Goal: Download file/media

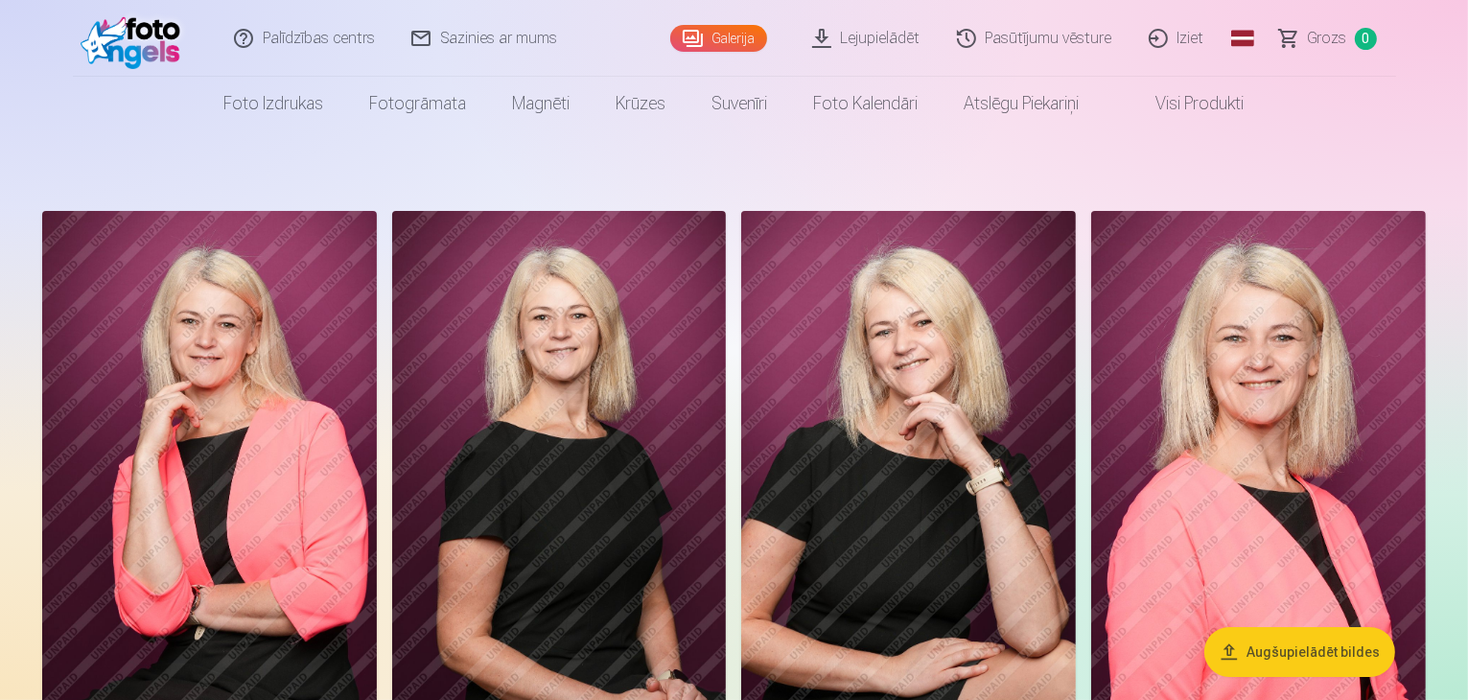
click at [880, 37] on link "Lejupielādēt" at bounding box center [867, 38] width 145 height 77
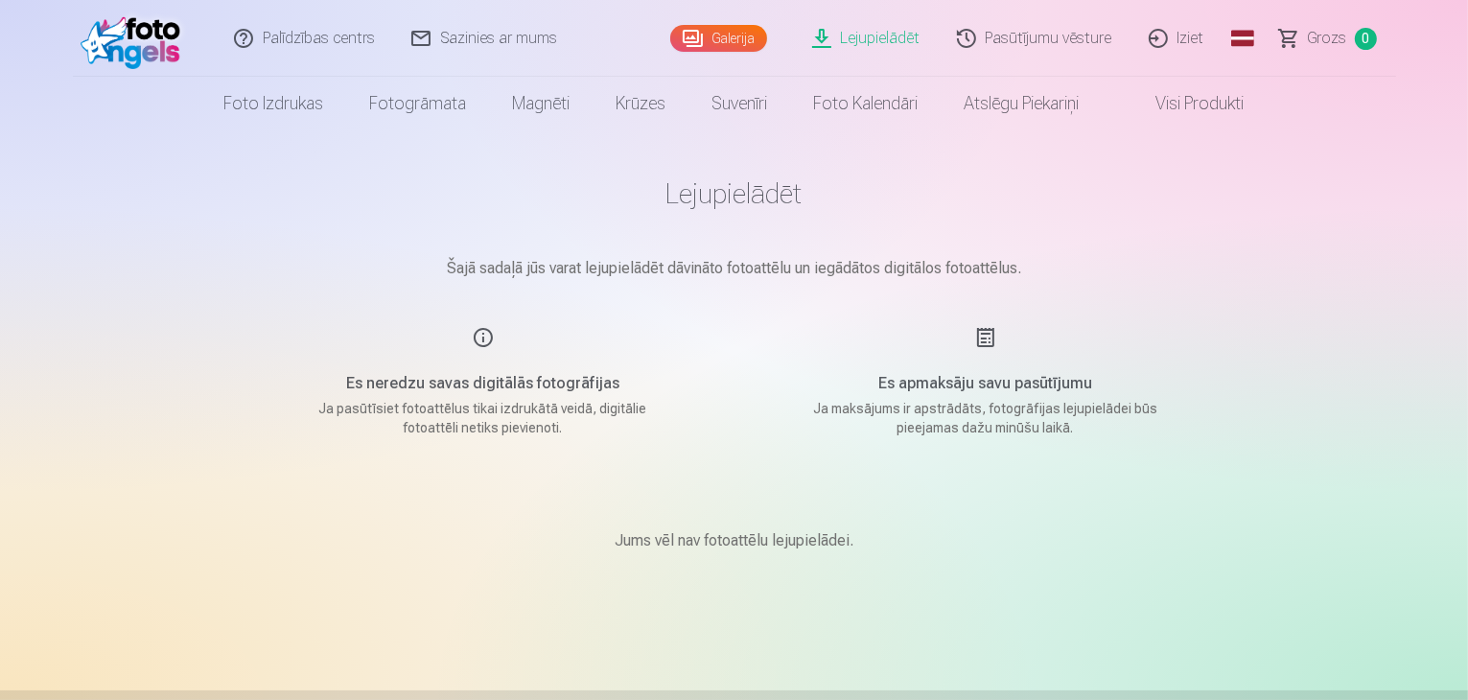
click at [998, 380] on h5 "Es apmaksāju savu pasūtījumu" at bounding box center [986, 383] width 364 height 23
click at [864, 26] on link "Lejupielādēt" at bounding box center [867, 38] width 145 height 77
click at [864, 27] on link "Lejupielādēt" at bounding box center [867, 38] width 145 height 77
click at [819, 154] on main "Lejupielādēt Šajā sadaļā jūs varat lejupielādēt dāvināto fotoattēlu un iegādāto…" at bounding box center [734, 387] width 959 height 514
click at [838, 47] on link "Lejupielādēt" at bounding box center [867, 38] width 145 height 77
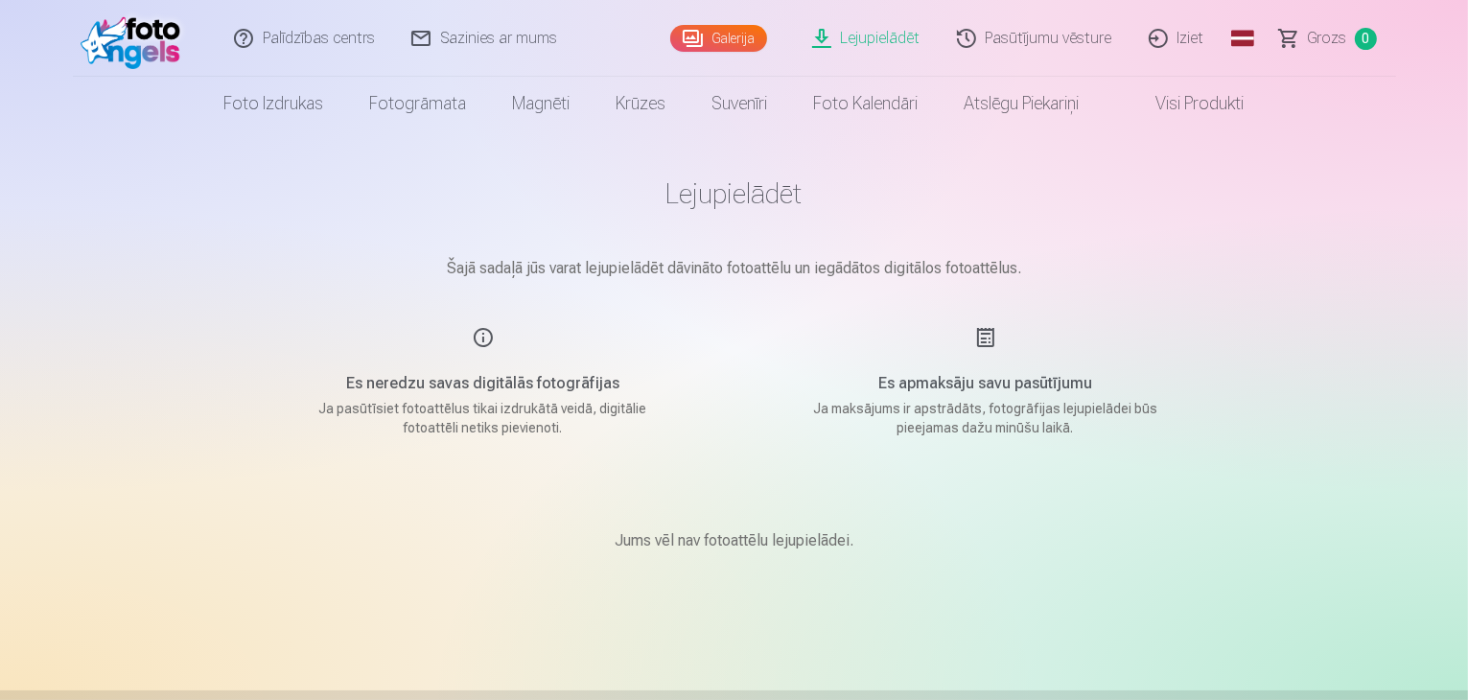
click at [838, 47] on link "Lejupielādēt" at bounding box center [867, 38] width 145 height 77
